Goal: Complete application form: Complete application form

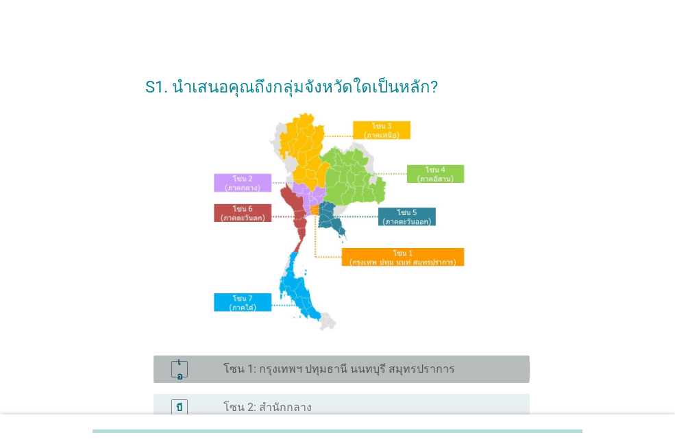
click at [341, 374] on font "โซน 1: กรุงเทพฯ ปทุมธานี นนทบุรี สมุทรปราการ" at bounding box center [339, 369] width 232 height 13
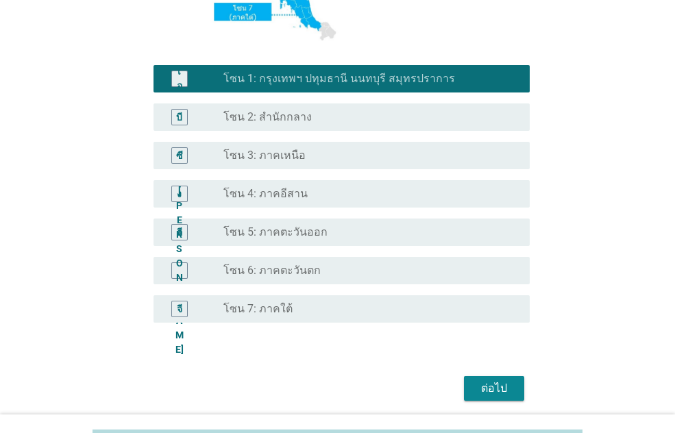
scroll to position [342, 0]
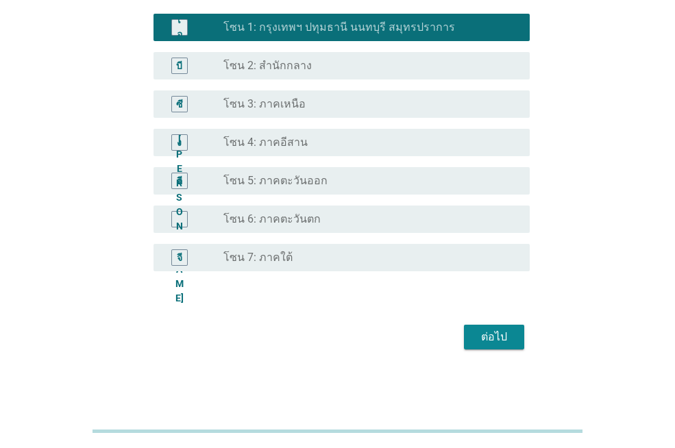
click at [525, 337] on div "ต่อไป" at bounding box center [337, 337] width 384 height 33
click at [495, 340] on font "ต่อไป" at bounding box center [494, 336] width 26 height 13
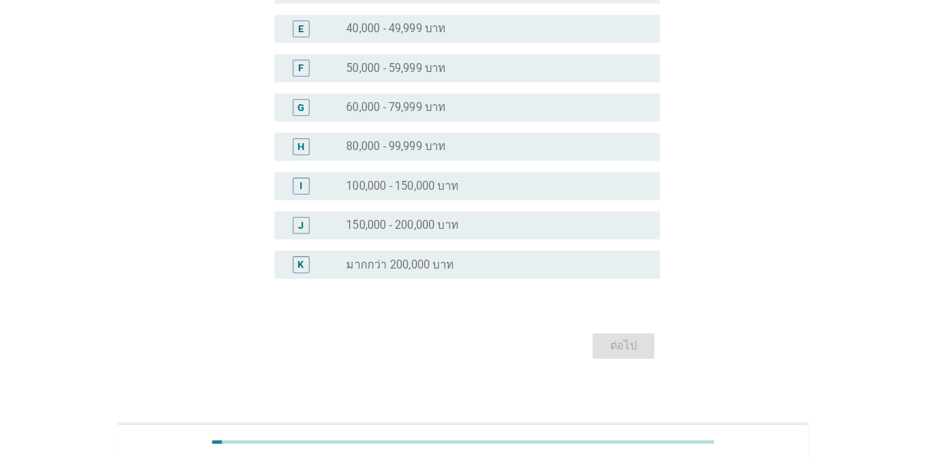
scroll to position [0, 0]
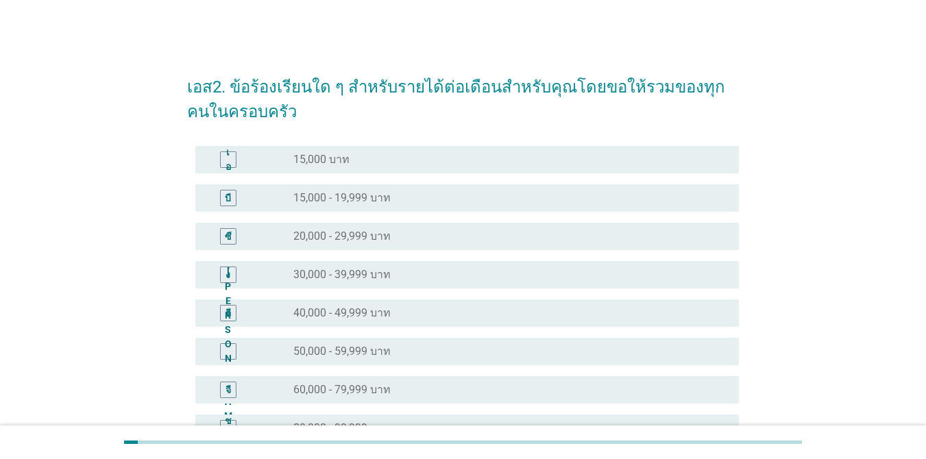
click at [402, 351] on div "ปุ่มวิทยุ[PERSON_NAME]เลือก 50,000 - 59,999 บาท" at bounding box center [505, 352] width 424 height 14
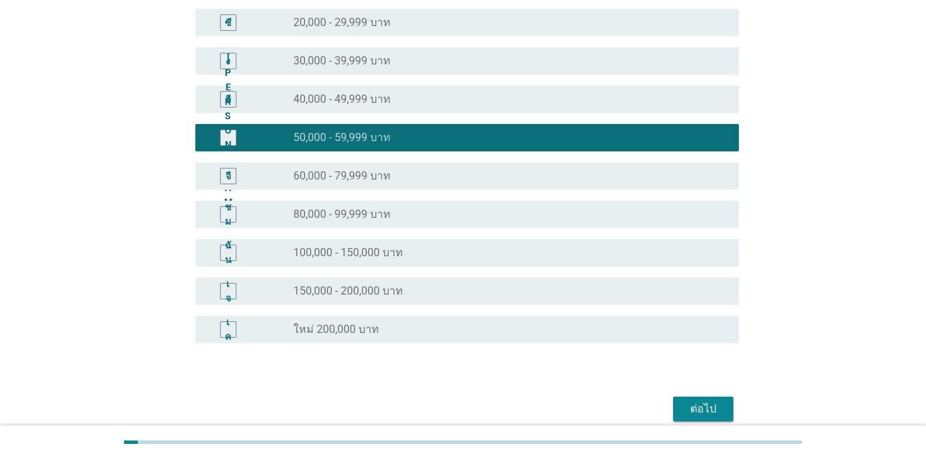
scroll to position [215, 0]
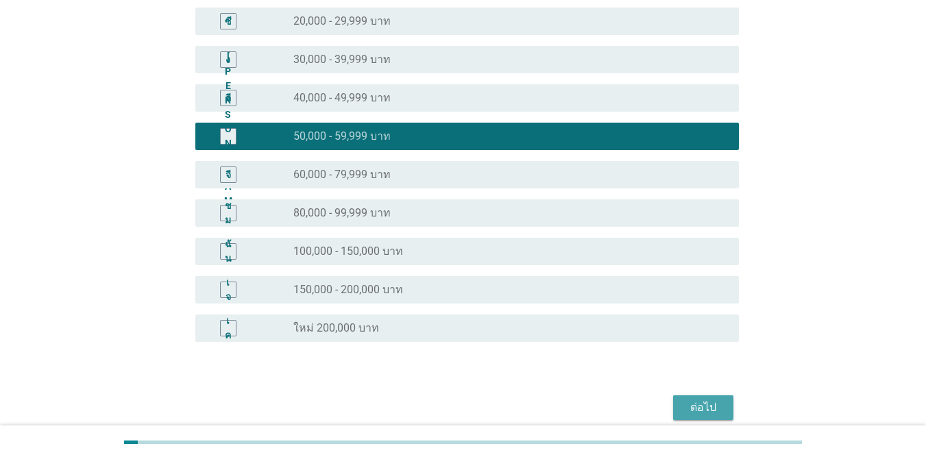
click at [674, 410] on font "ต่อไป" at bounding box center [703, 407] width 26 height 13
click at [674, 402] on div "ต่อไป" at bounding box center [463, 407] width 552 height 33
click at [674, 271] on div "เจ ปุ่มวิทยุ[PERSON_NAME]เลือก 150,000 - 200,000 บาท" at bounding box center [463, 290] width 552 height 38
